Goal: Feedback & Contribution: Contribute content

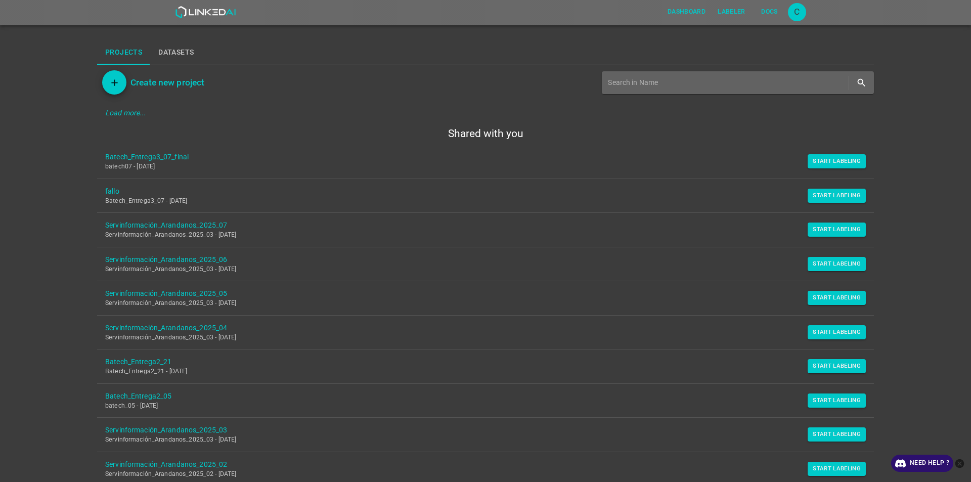
click at [960, 468] on icon "close-help" at bounding box center [959, 463] width 11 height 11
click at [843, 159] on button "Start Labeling" at bounding box center [837, 161] width 58 height 14
click at [151, 153] on link "Batech_Entrega3_07_final" at bounding box center [477, 157] width 744 height 11
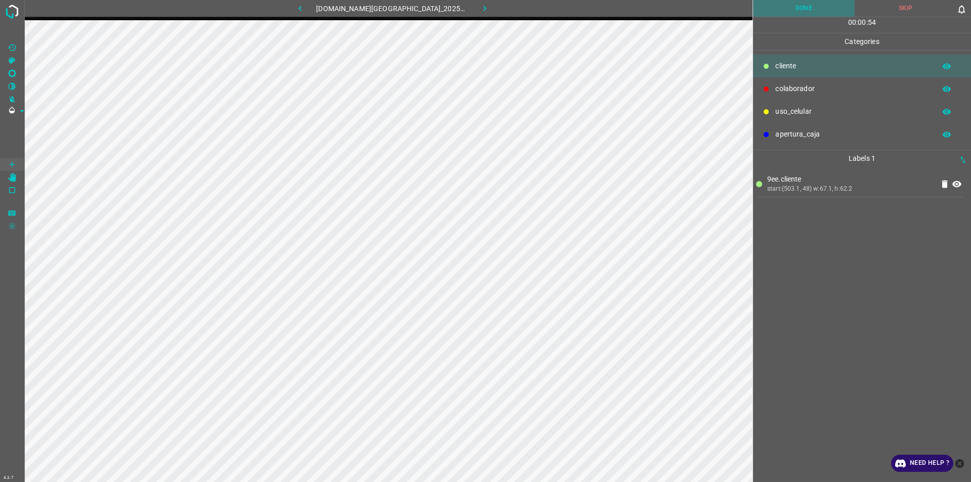
click at [810, 9] on button "Done" at bounding box center [804, 8] width 102 height 17
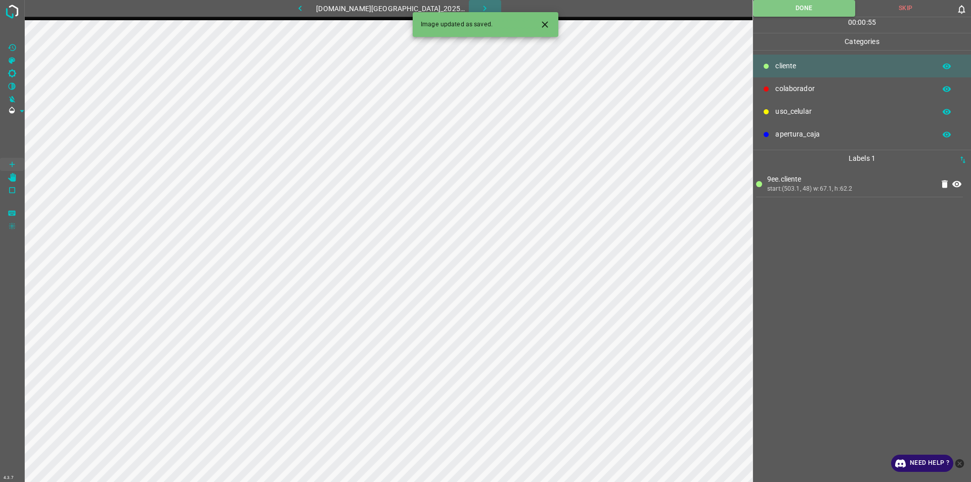
click at [479, 8] on icon "button" at bounding box center [484, 8] width 11 height 11
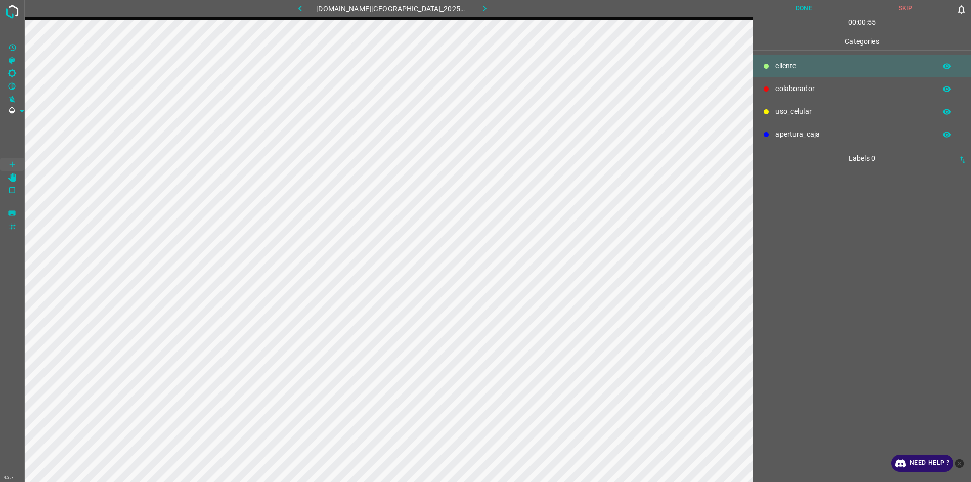
click at [313, 15] on button "button" at bounding box center [300, 8] width 32 height 17
click at [479, 13] on icon "button" at bounding box center [484, 8] width 11 height 11
click at [805, 86] on p "colaborador" at bounding box center [852, 88] width 155 height 11
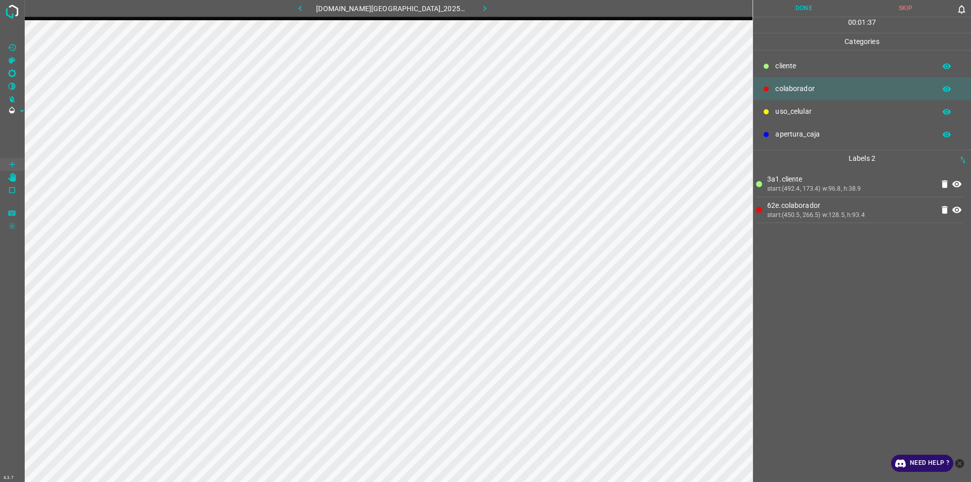
click at [808, 5] on button "Done" at bounding box center [804, 8] width 102 height 17
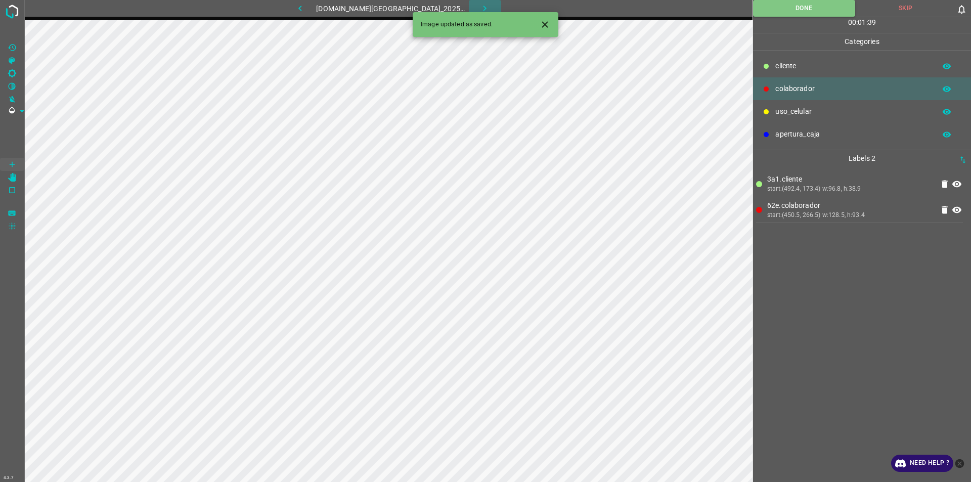
click at [479, 7] on icon "button" at bounding box center [484, 8] width 11 height 11
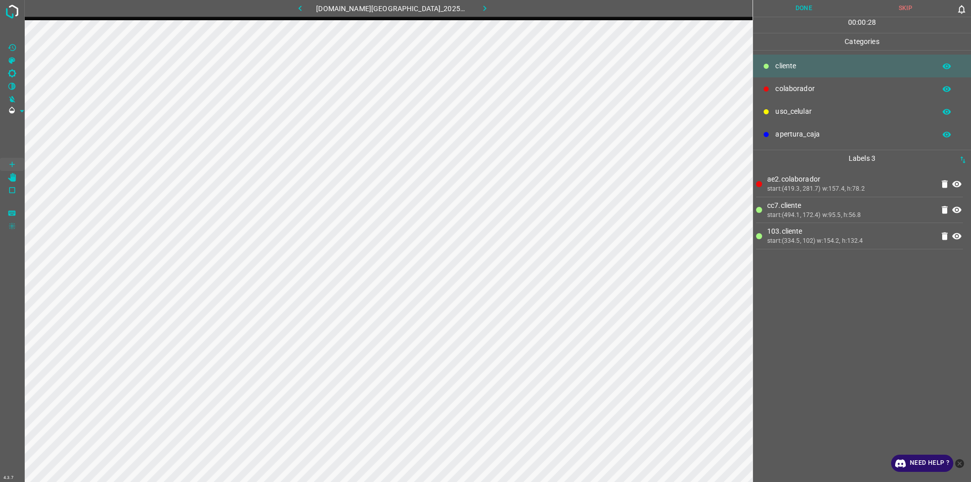
click at [811, 5] on button "Done" at bounding box center [804, 8] width 102 height 17
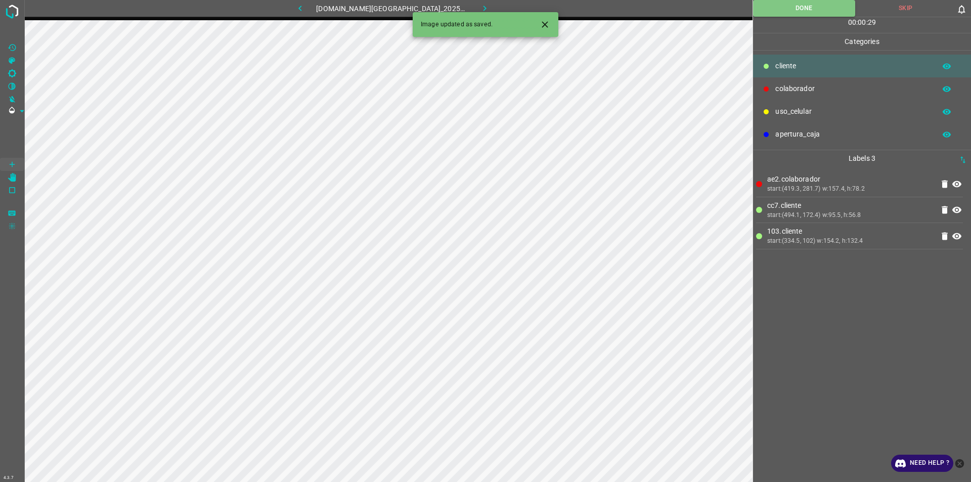
click at [479, 4] on icon "button" at bounding box center [484, 8] width 11 height 11
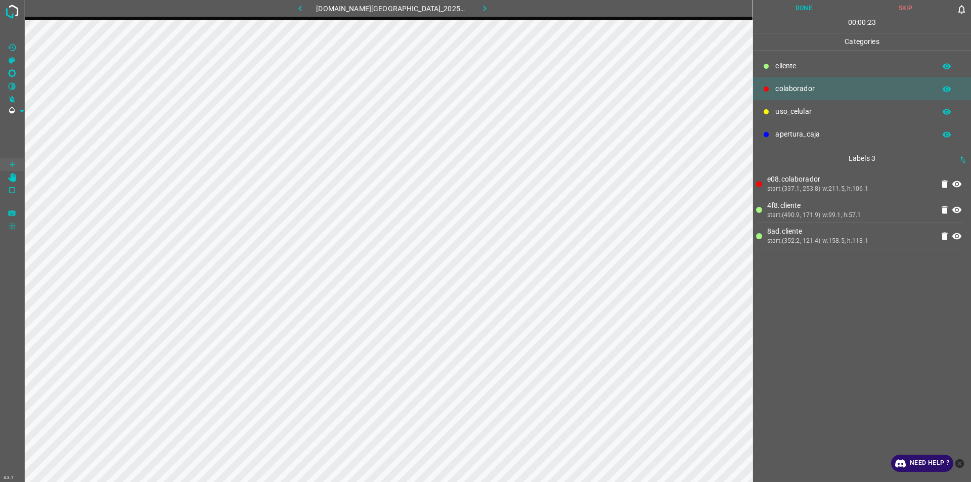
click at [807, 9] on button "Done" at bounding box center [804, 8] width 102 height 17
click at [475, 14] on button "button" at bounding box center [485, 8] width 32 height 17
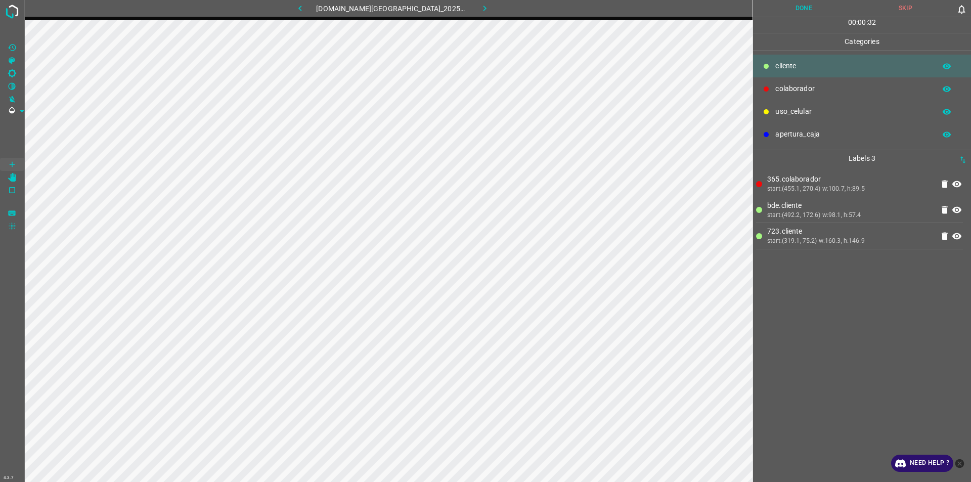
click at [811, 13] on button "Done" at bounding box center [804, 8] width 102 height 17
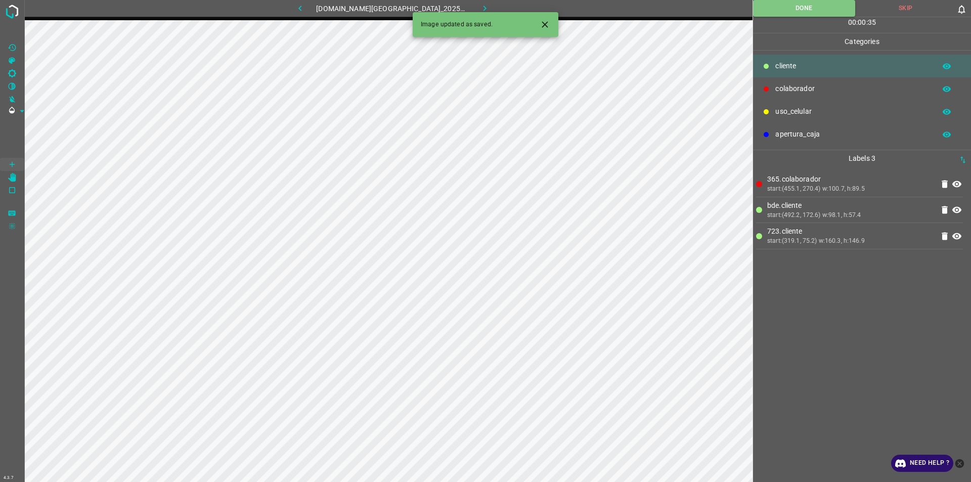
click at [484, 8] on button "button" at bounding box center [485, 8] width 32 height 17
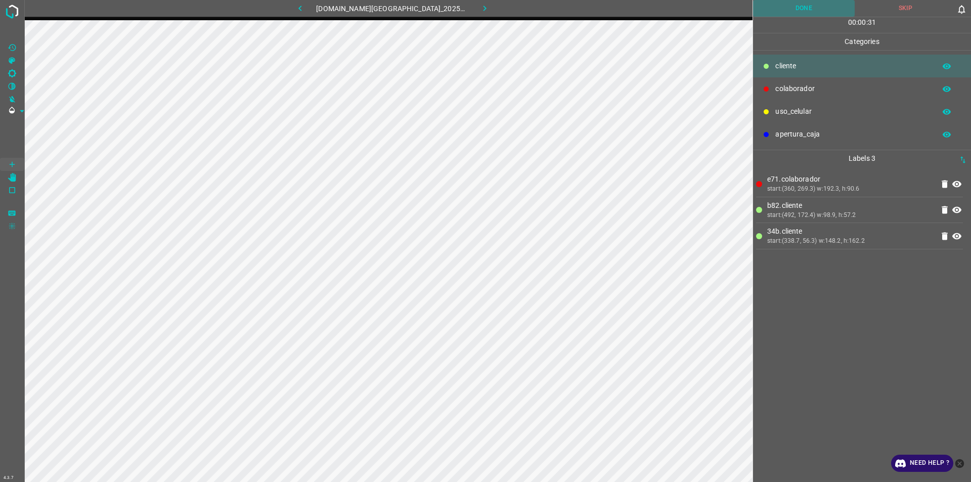
click at [794, 10] on button "Done" at bounding box center [804, 8] width 102 height 17
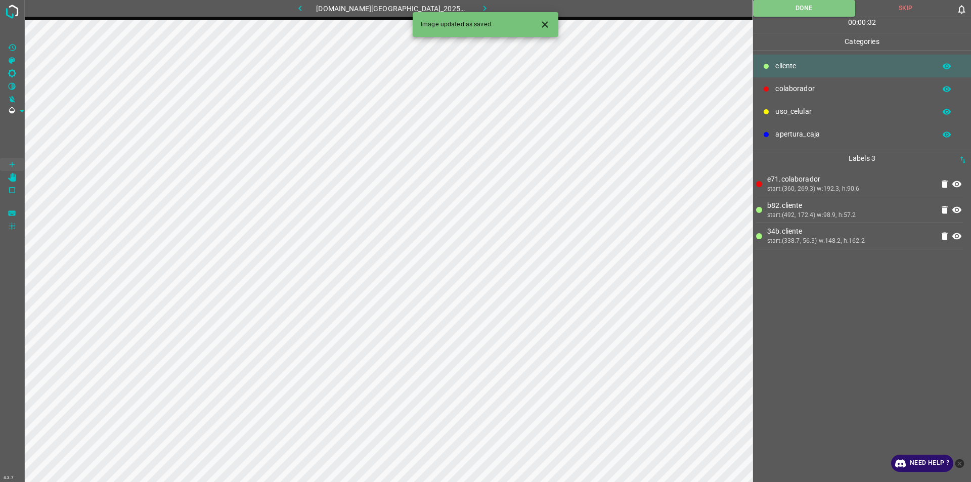
click at [479, 4] on icon "button" at bounding box center [484, 8] width 11 height 11
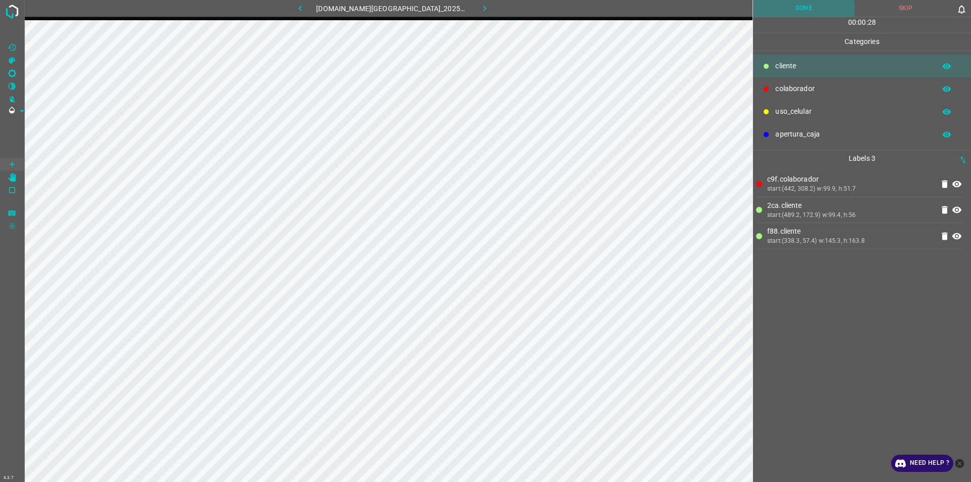
click at [813, 1] on button "Done" at bounding box center [804, 8] width 102 height 17
click at [801, 5] on button "Done" at bounding box center [804, 8] width 102 height 17
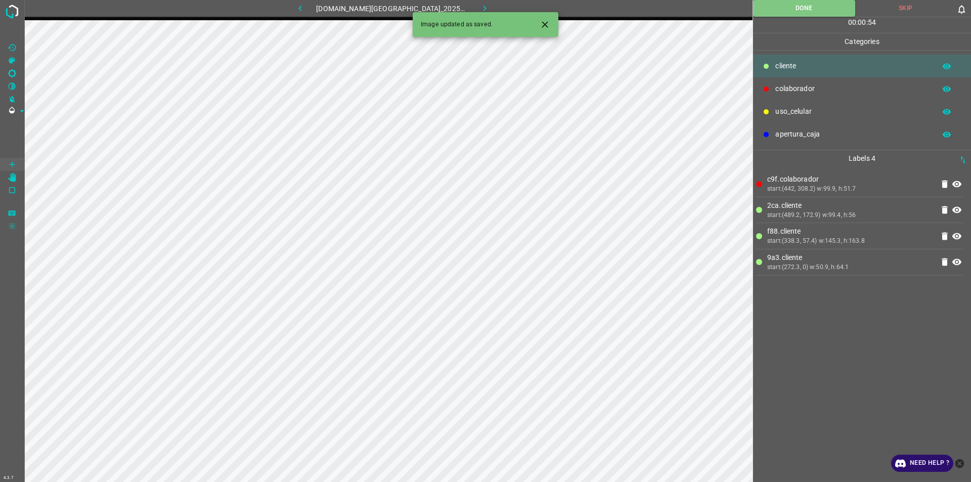
click at [478, 2] on button "button" at bounding box center [485, 8] width 32 height 17
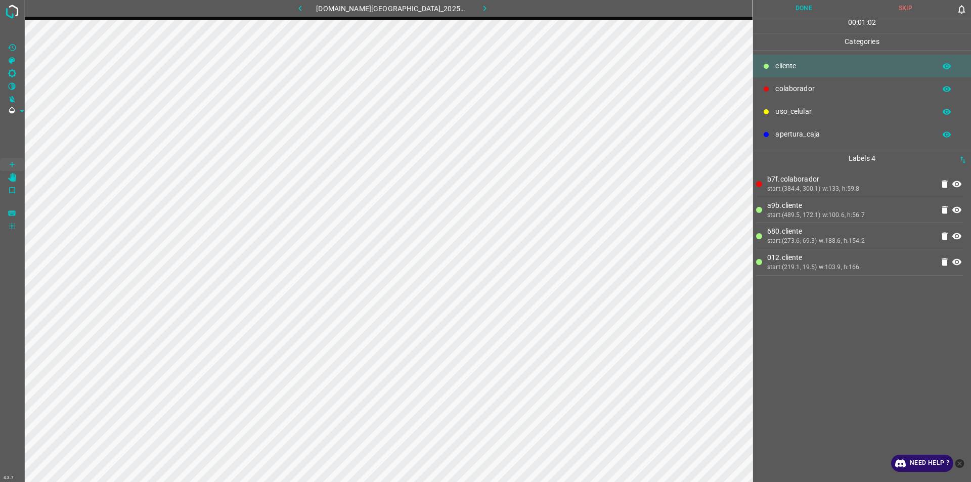
click at [799, 2] on button "Done" at bounding box center [804, 8] width 102 height 17
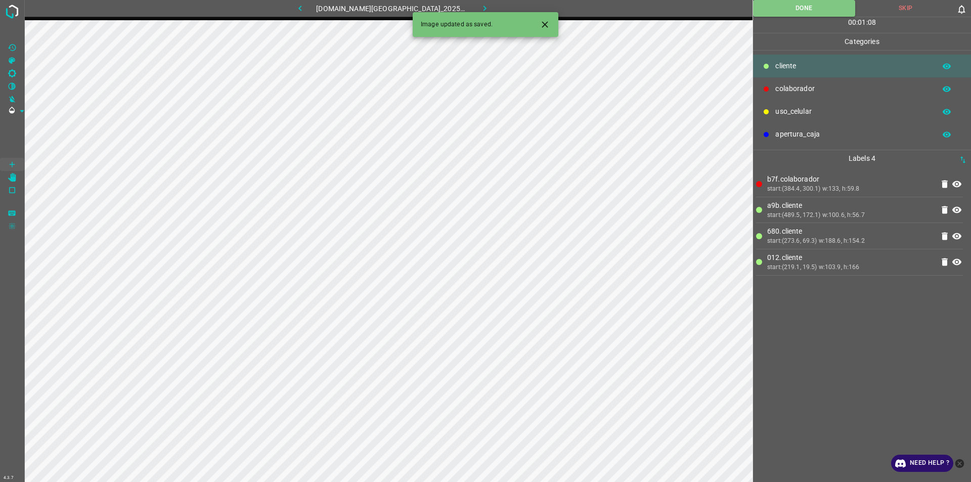
click at [479, 4] on icon "button" at bounding box center [484, 8] width 11 height 11
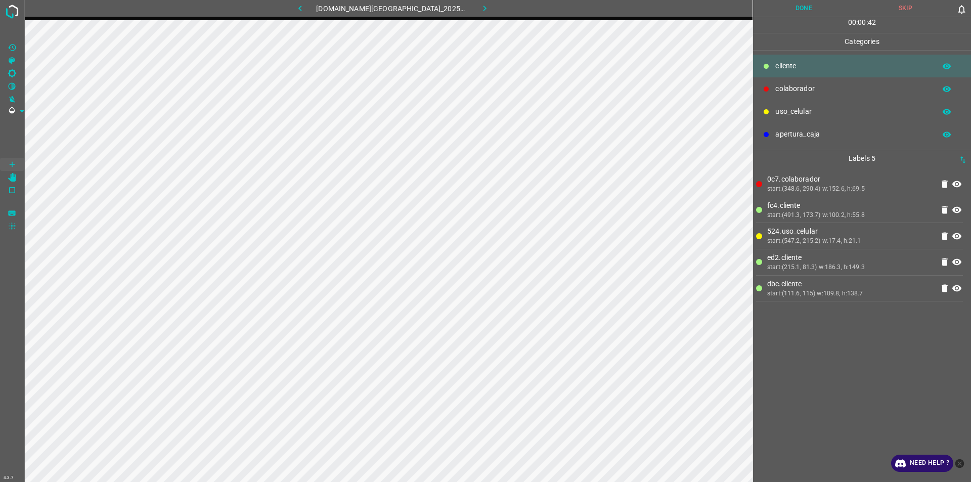
click at [809, 13] on button "Done" at bounding box center [804, 8] width 102 height 17
click at [479, 5] on icon "button" at bounding box center [484, 8] width 11 height 11
click at [825, 6] on button "Done" at bounding box center [804, 8] width 102 height 17
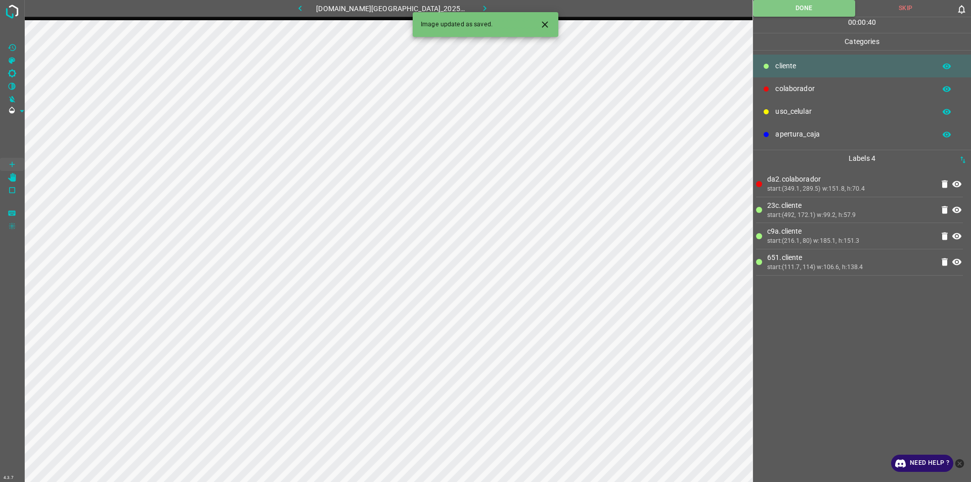
click at [488, 5] on button "button" at bounding box center [485, 8] width 32 height 17
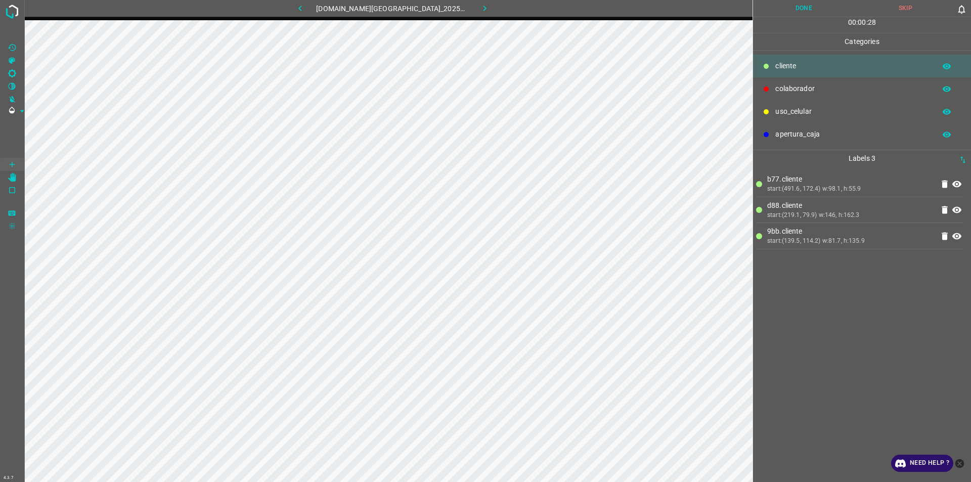
click at [836, 5] on button "Done" at bounding box center [804, 8] width 102 height 17
click at [479, 8] on icon "button" at bounding box center [484, 8] width 11 height 11
click at [802, 9] on button "Done" at bounding box center [804, 8] width 102 height 17
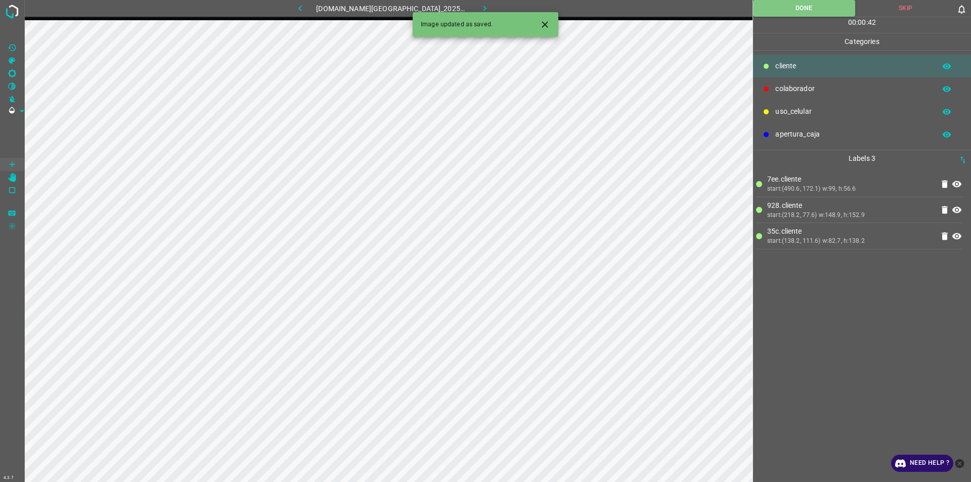
click at [550, 19] on button "Close" at bounding box center [545, 24] width 19 height 19
click at [479, 11] on icon "button" at bounding box center [484, 8] width 11 height 11
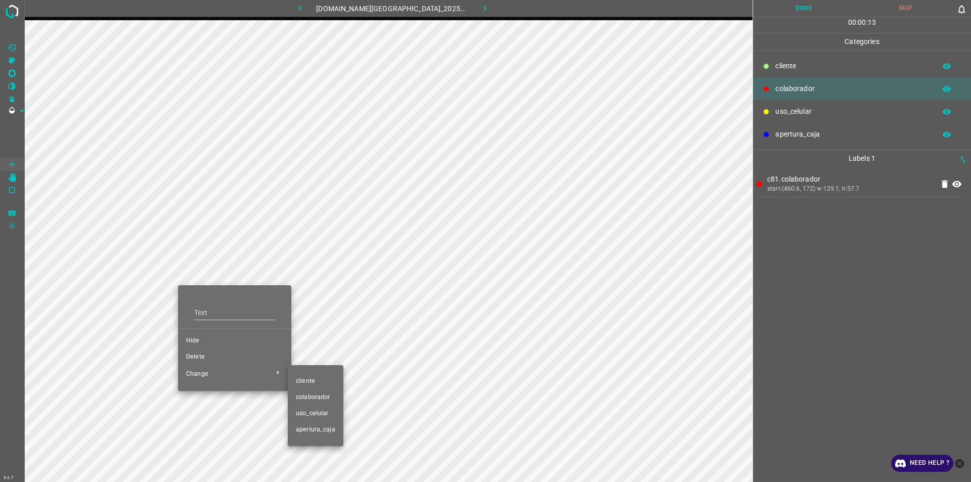
click at [304, 383] on span "​​cliente" at bounding box center [315, 381] width 39 height 9
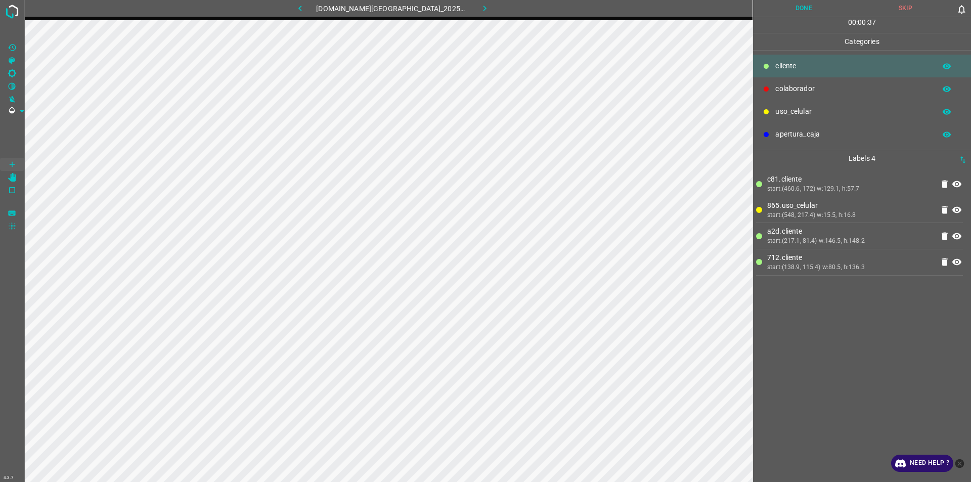
click at [785, 7] on button "Done" at bounding box center [804, 8] width 102 height 17
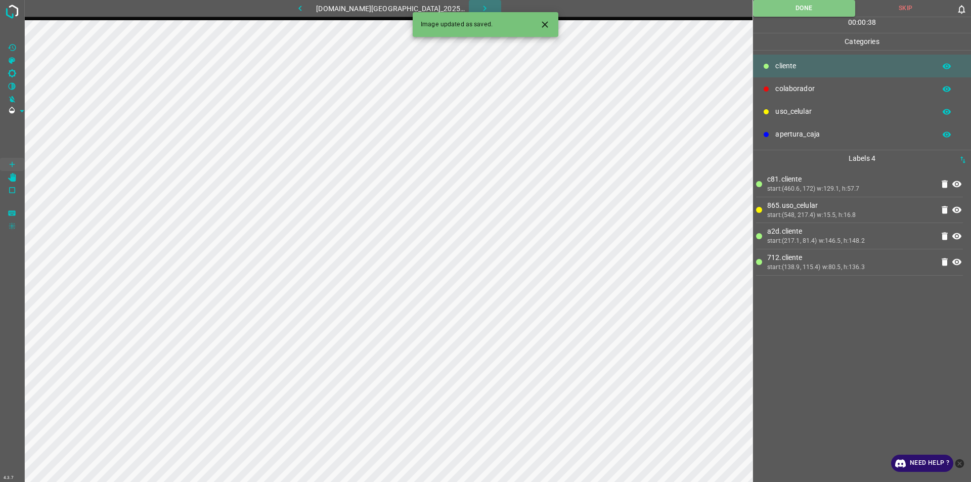
click at [481, 7] on button "button" at bounding box center [485, 8] width 32 height 17
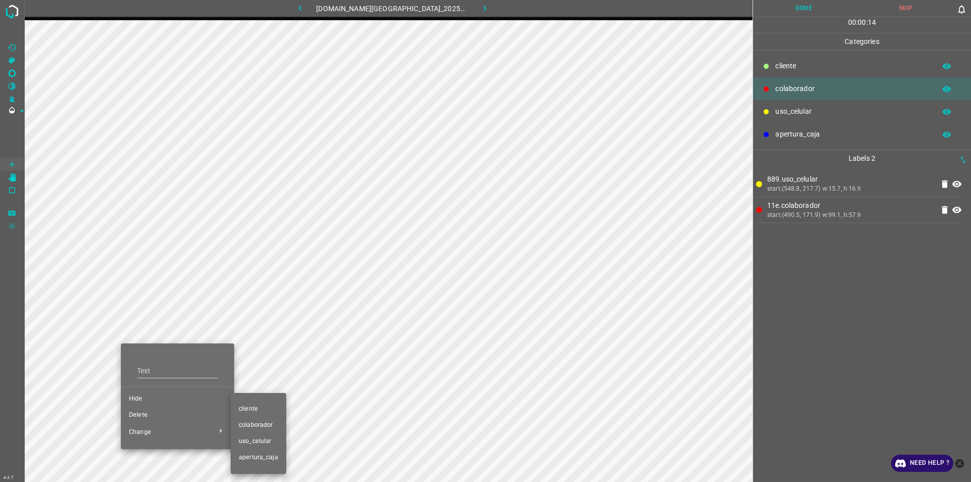
click at [282, 408] on li "​​cliente" at bounding box center [259, 409] width 56 height 16
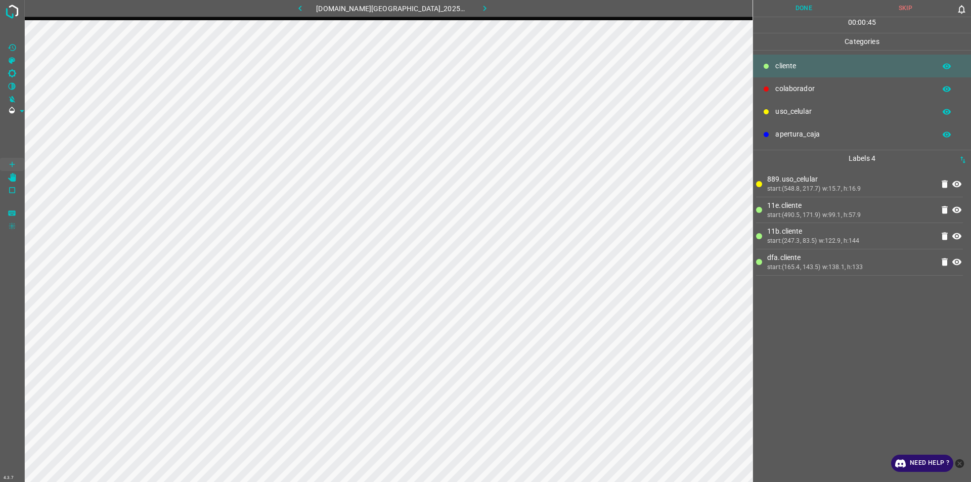
click at [821, 13] on button "Done" at bounding box center [804, 8] width 102 height 17
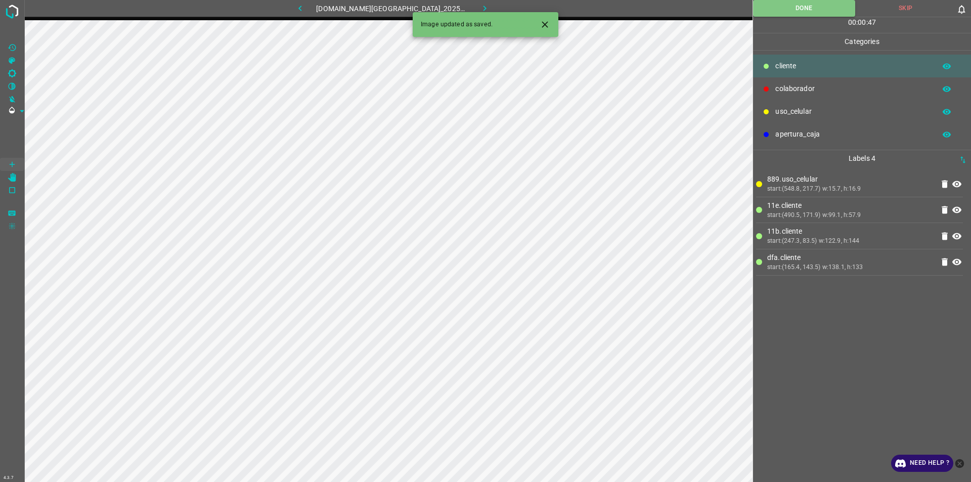
click at [483, 9] on icon "button" at bounding box center [484, 9] width 3 height 6
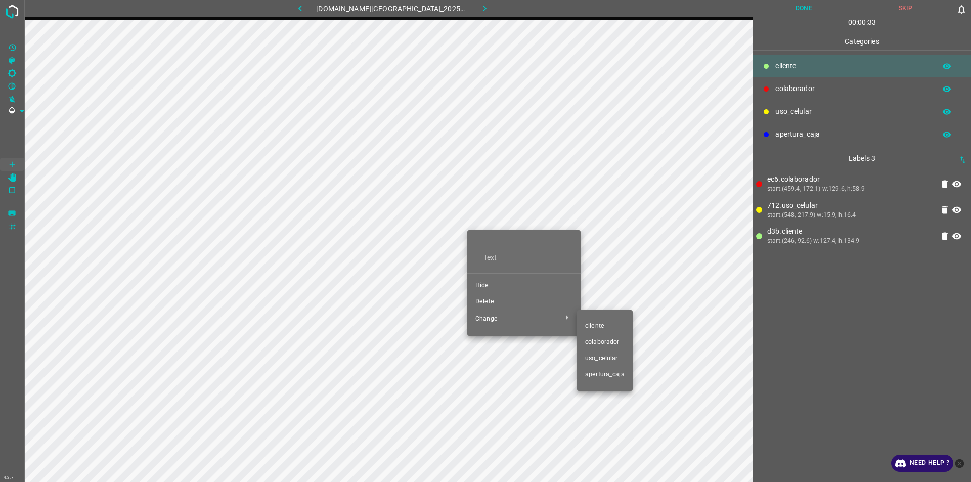
click at [600, 325] on span "​​cliente" at bounding box center [604, 326] width 39 height 9
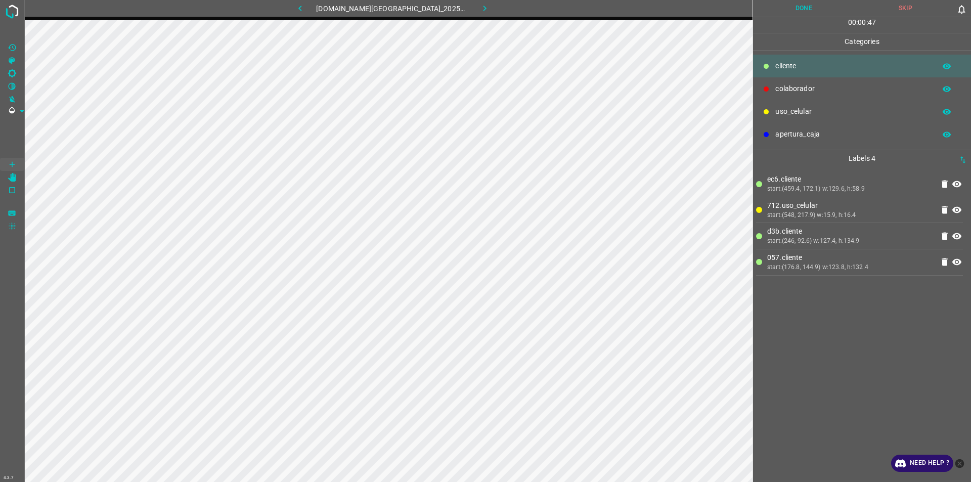
click at [810, 9] on button "Done" at bounding box center [804, 8] width 102 height 17
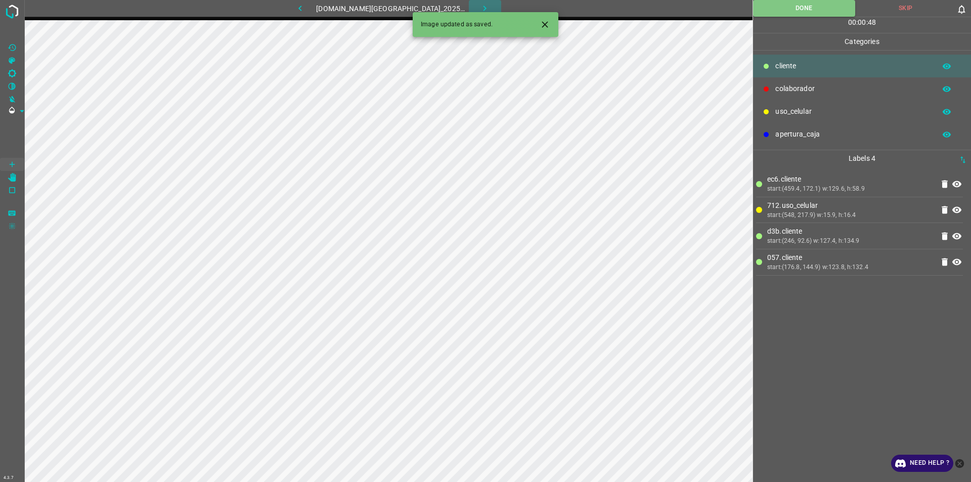
click at [479, 8] on icon "button" at bounding box center [484, 8] width 11 height 11
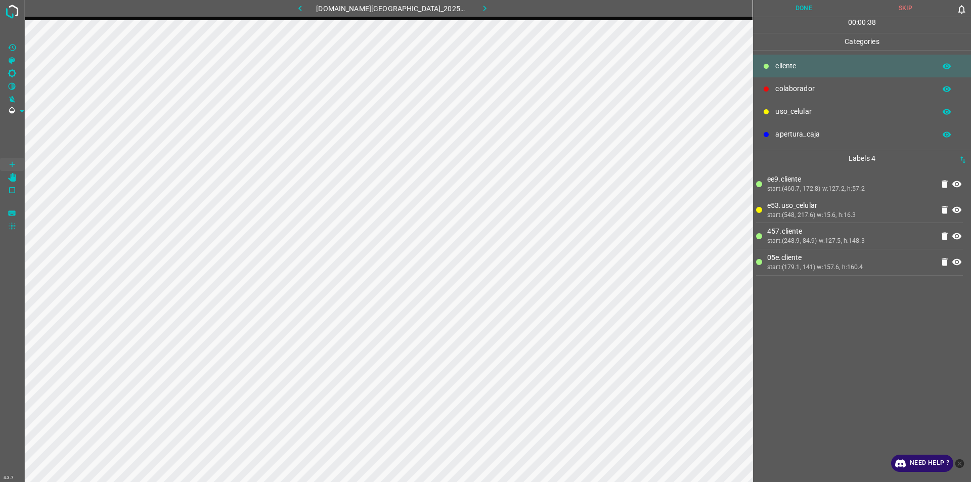
click at [795, 15] on button "Done" at bounding box center [804, 8] width 102 height 17
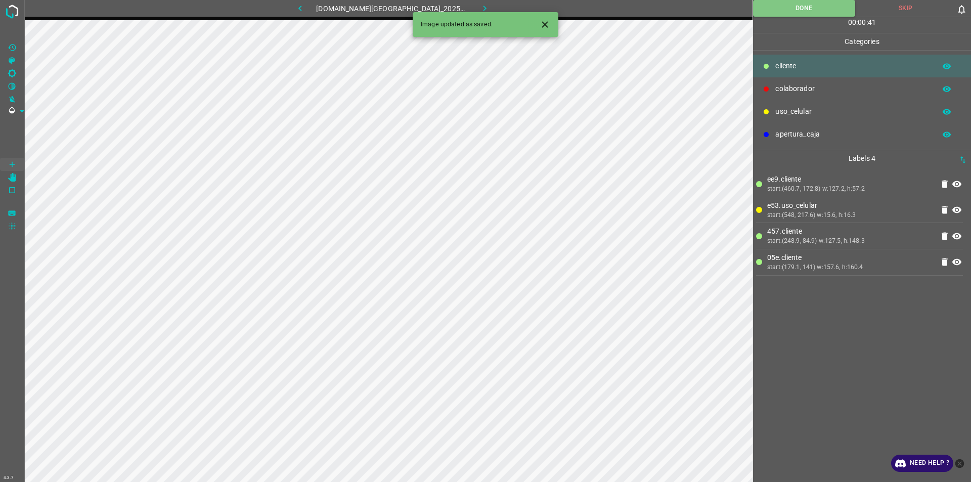
click at [480, 1] on button "button" at bounding box center [485, 8] width 32 height 17
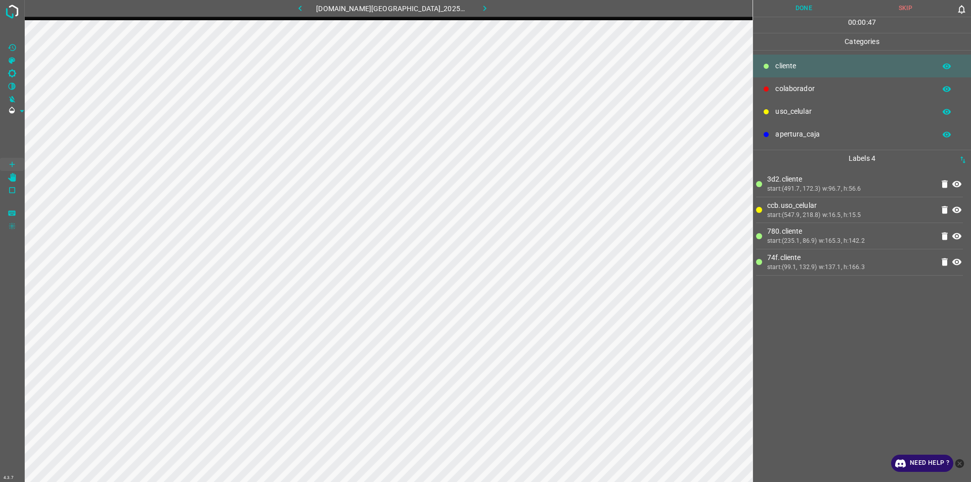
click at [813, 6] on button "Done" at bounding box center [804, 8] width 102 height 17
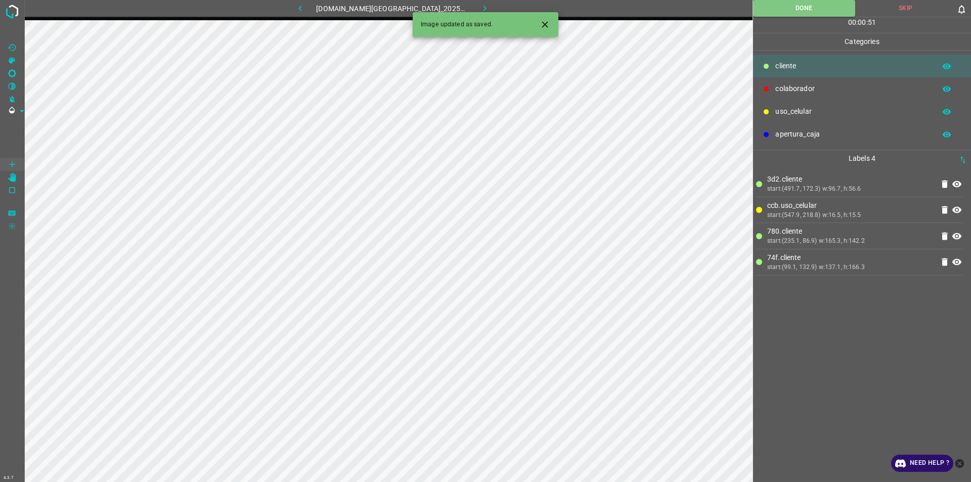
click at [479, 6] on icon "button" at bounding box center [484, 8] width 11 height 11
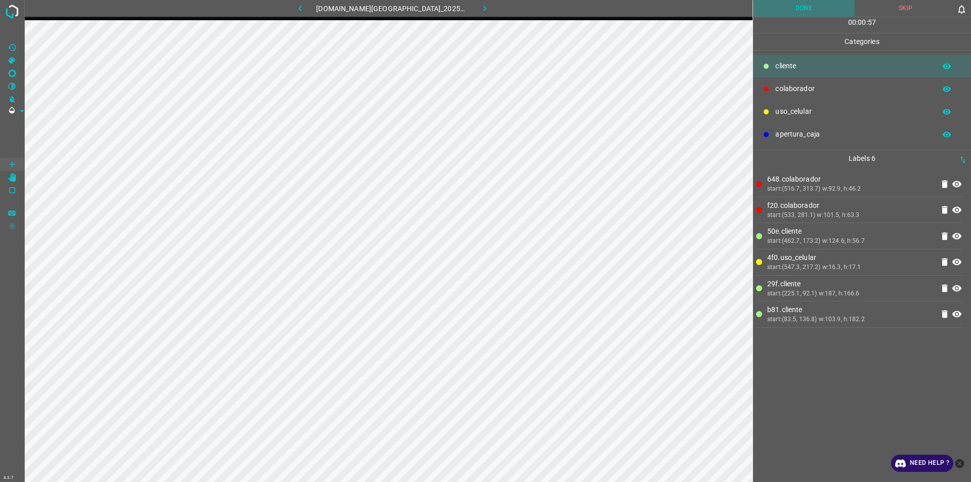
click at [820, 5] on button "Done" at bounding box center [804, 8] width 102 height 17
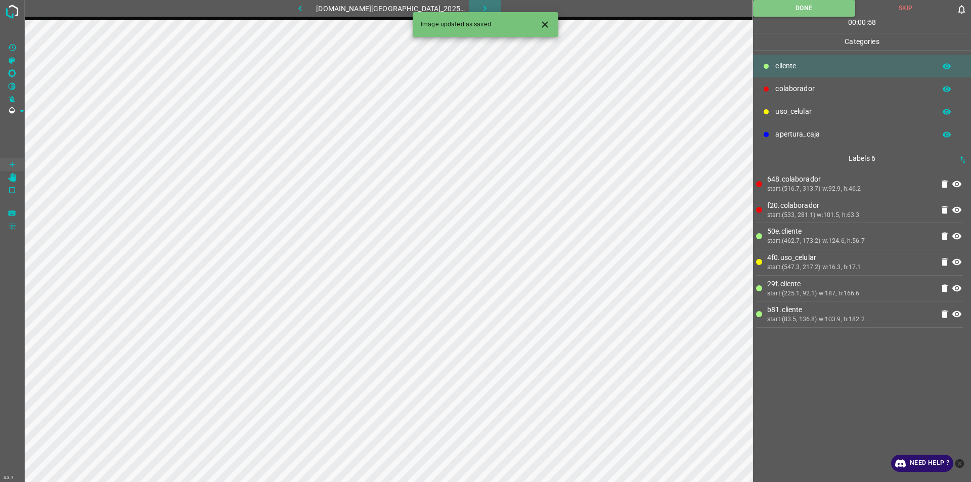
click at [479, 6] on icon "button" at bounding box center [484, 8] width 11 height 11
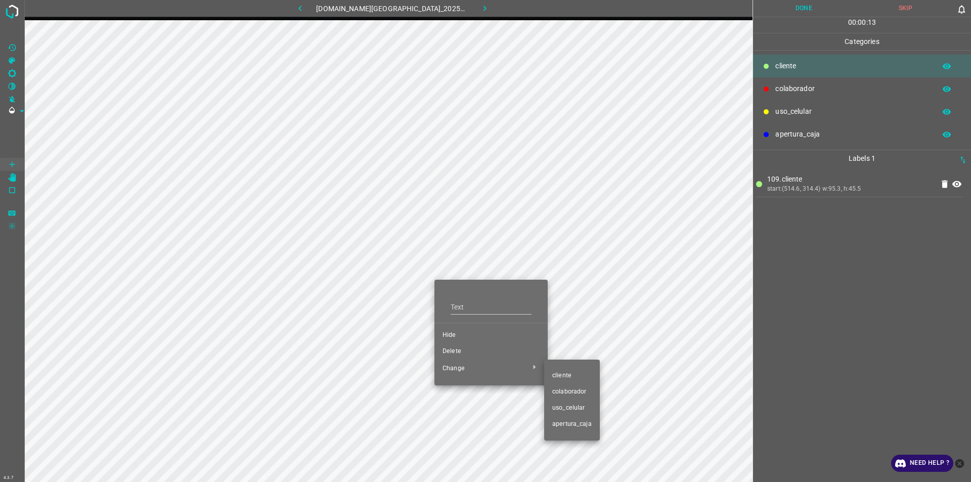
click at [586, 390] on span "colaborador" at bounding box center [571, 391] width 39 height 9
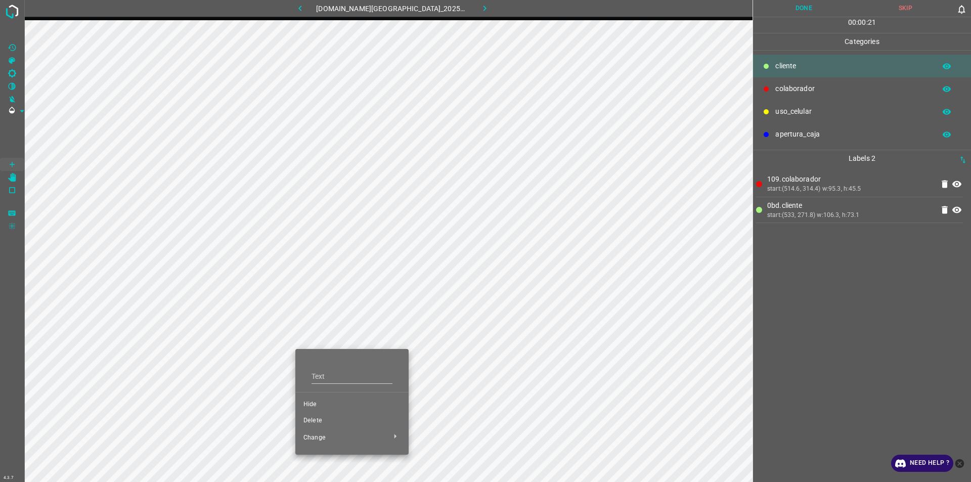
click at [475, 110] on div at bounding box center [485, 241] width 971 height 482
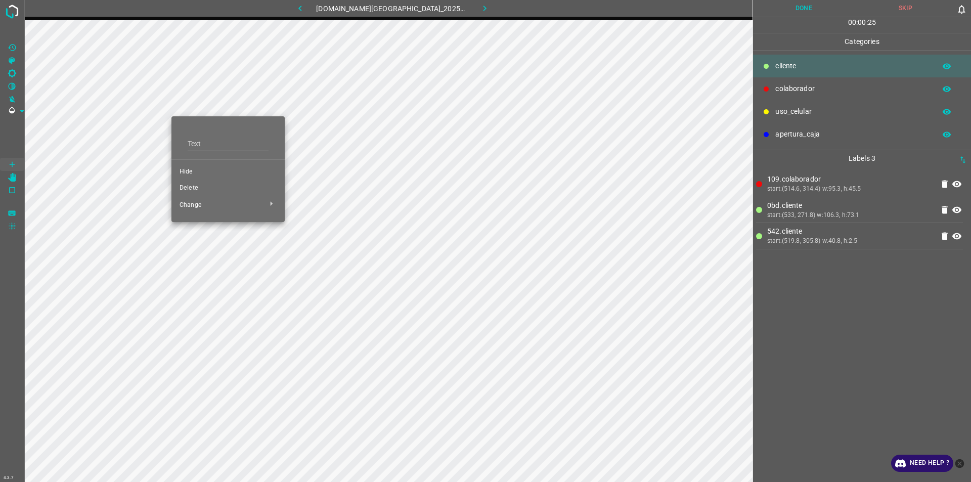
click at [196, 182] on li "Delete" at bounding box center [227, 188] width 113 height 16
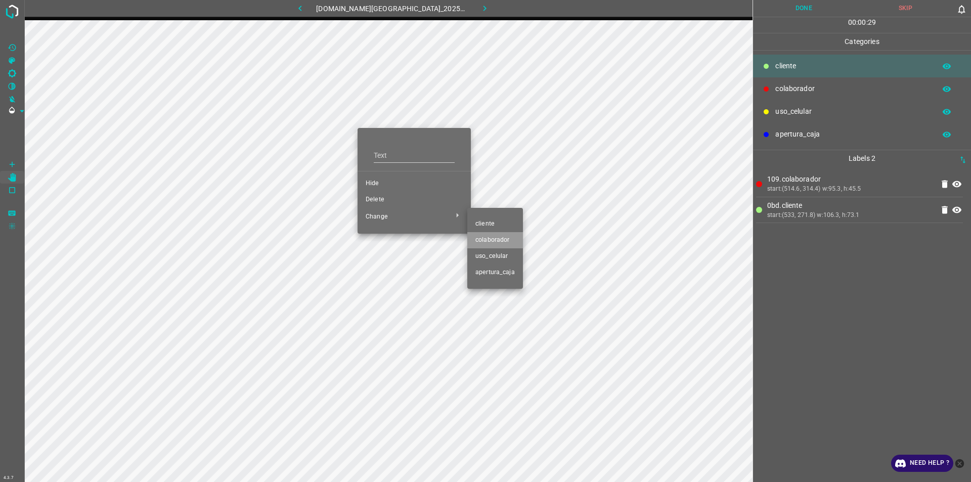
click at [507, 235] on li "colaborador" at bounding box center [495, 240] width 56 height 16
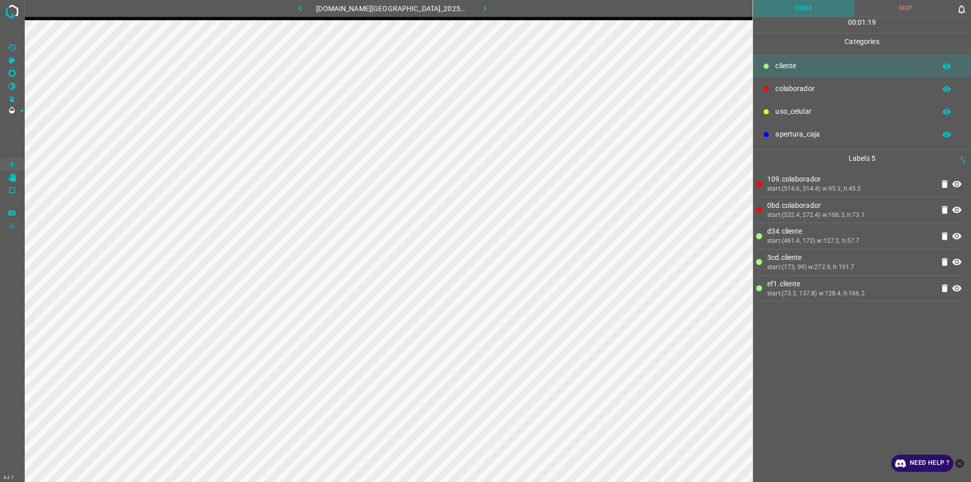
click at [796, 8] on button "Done" at bounding box center [804, 8] width 102 height 17
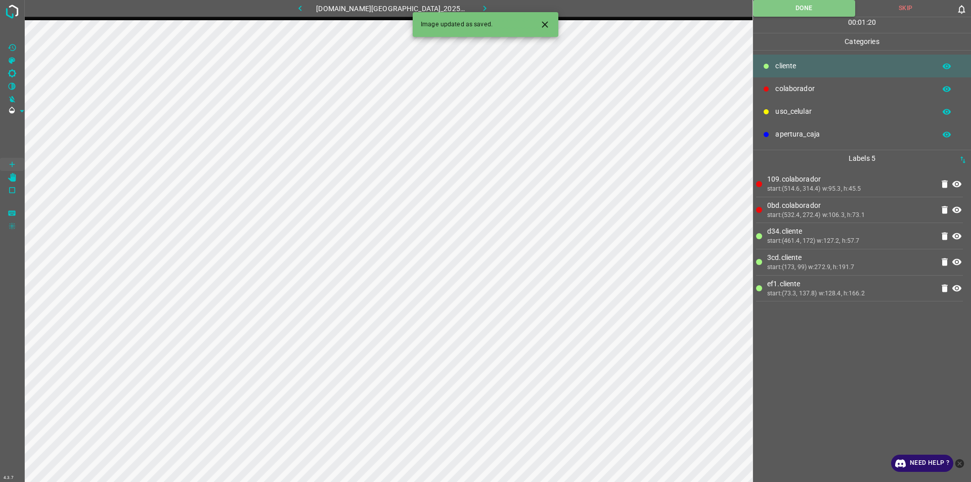
click at [479, 5] on icon "button" at bounding box center [484, 8] width 11 height 11
